Goal: Transaction & Acquisition: Purchase product/service

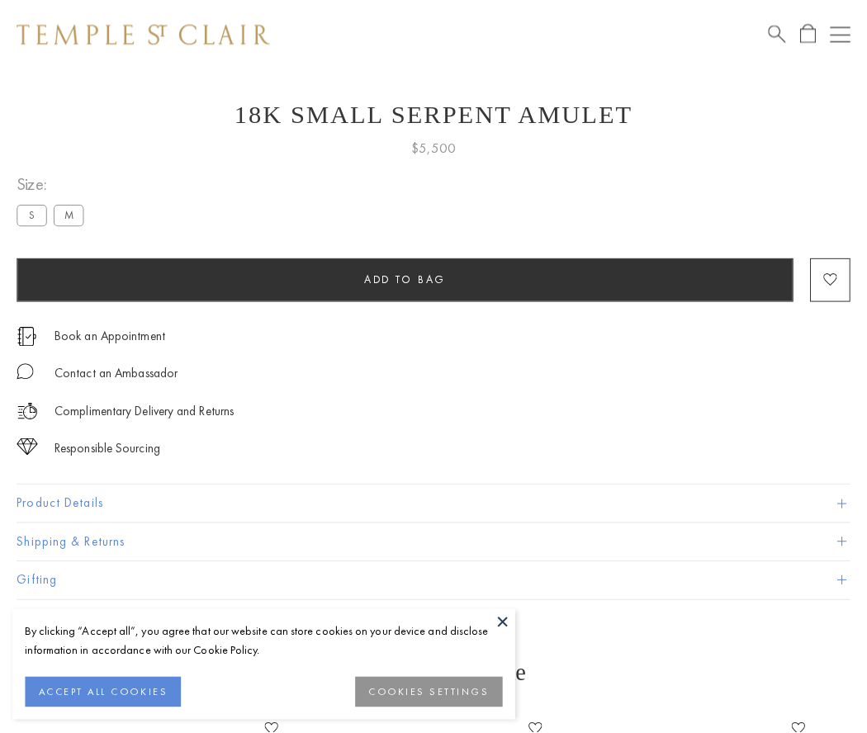
scroll to position [35, 0]
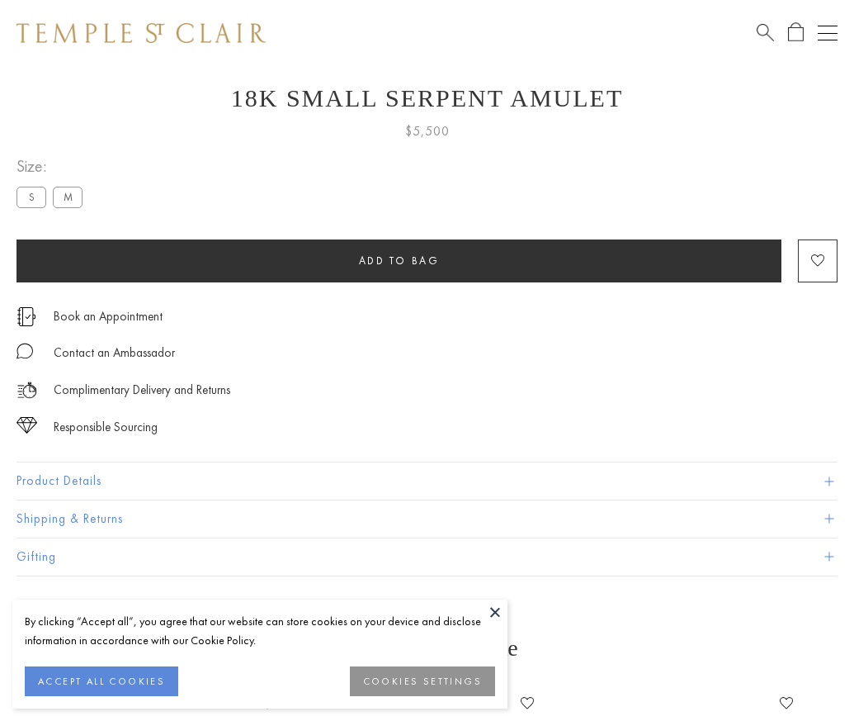
click at [399, 260] on span "Add to bag" at bounding box center [399, 260] width 81 height 14
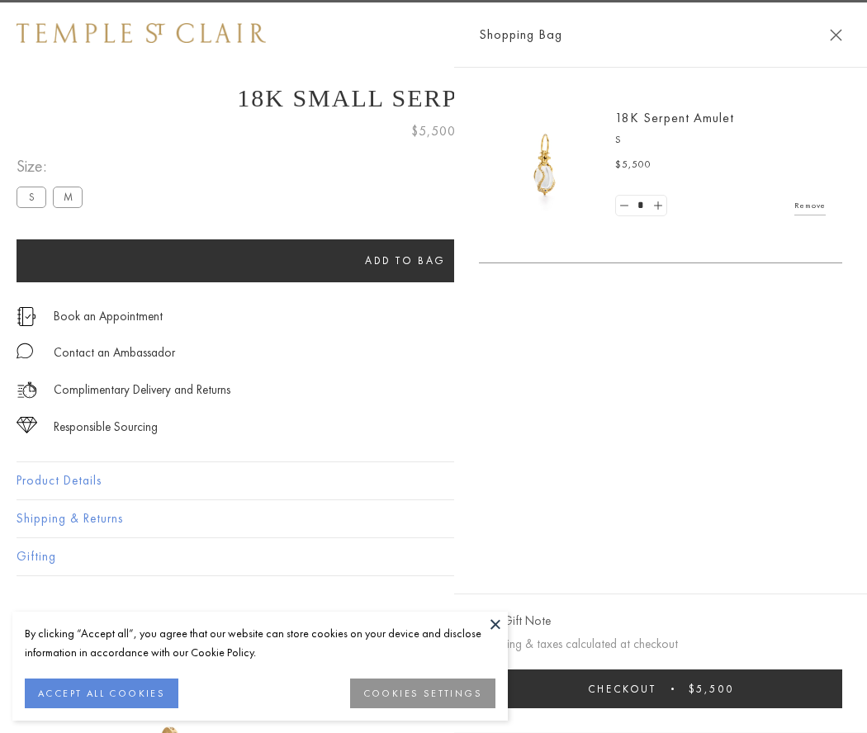
click at [826, 688] on button "Checkout $5,500" at bounding box center [660, 688] width 363 height 39
